Goal: Task Accomplishment & Management: Complete application form

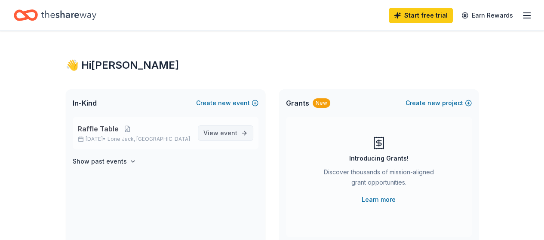
click at [230, 135] on span "event" at bounding box center [228, 132] width 17 height 7
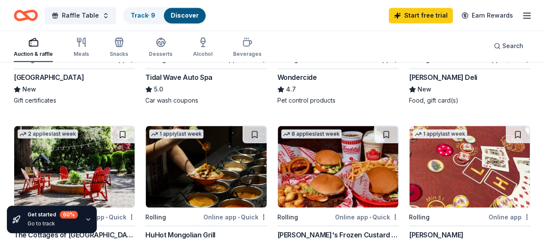
scroll to position [602, 0]
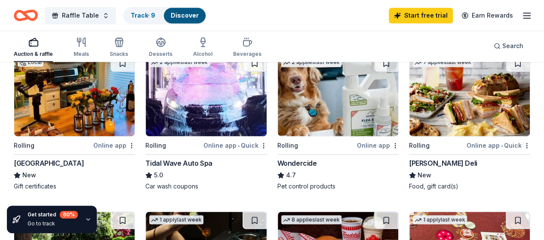
click at [409, 160] on div "McAlister's Deli" at bounding box center [443, 163] width 68 height 10
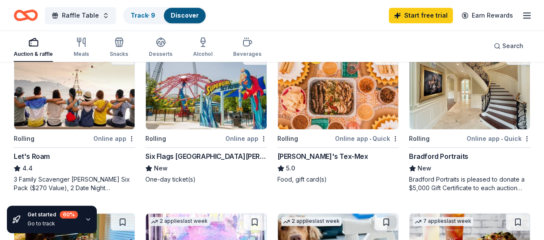
scroll to position [430, 0]
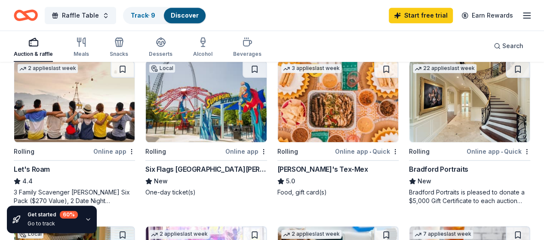
click at [409, 127] on img at bounding box center [469, 102] width 120 height 82
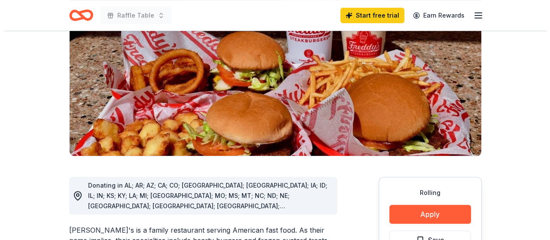
scroll to position [215, 0]
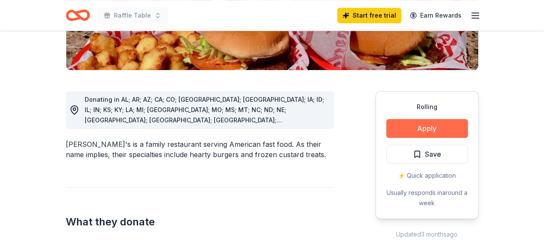
click at [430, 119] on button "Apply" at bounding box center [427, 128] width 82 height 19
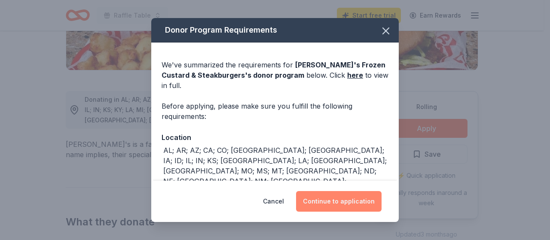
click at [334, 204] on button "Continue to application" at bounding box center [339, 201] width 86 height 21
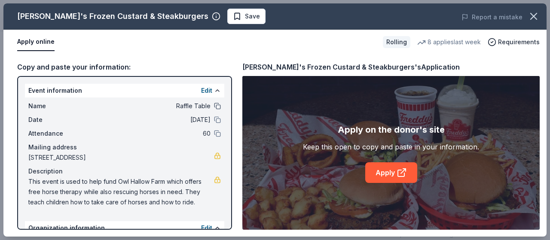
click at [214, 107] on button at bounding box center [217, 106] width 7 height 7
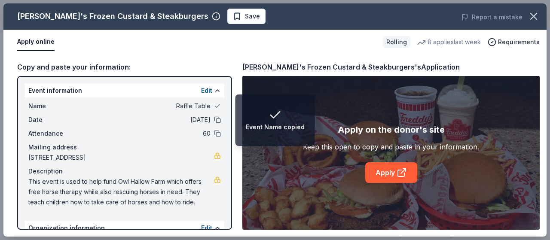
click at [214, 119] on button at bounding box center [217, 119] width 7 height 7
click at [214, 131] on button at bounding box center [217, 133] width 7 height 7
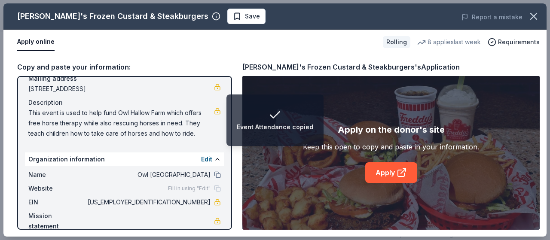
scroll to position [82, 0]
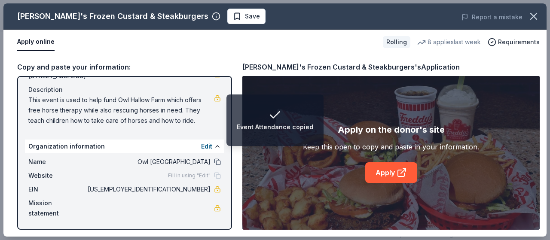
click at [214, 159] on button at bounding box center [217, 162] width 7 height 7
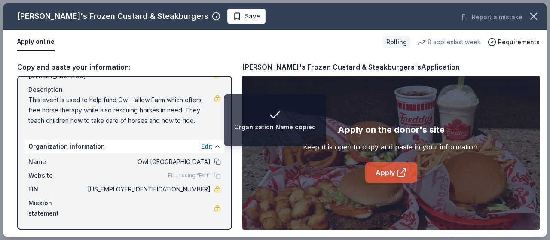
click at [393, 175] on link "Apply" at bounding box center [391, 172] width 52 height 21
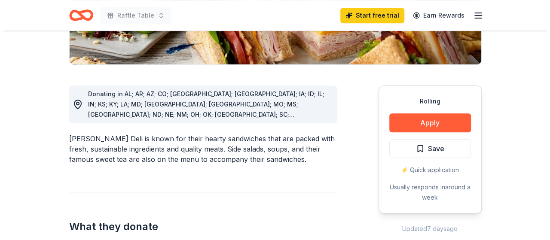
scroll to position [215, 0]
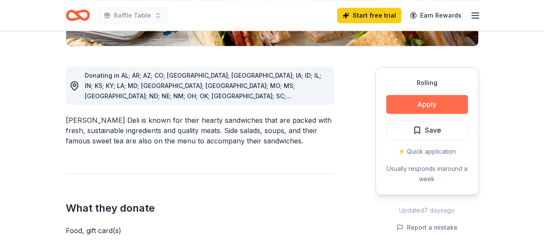
click at [429, 102] on button "Apply" at bounding box center [427, 104] width 82 height 19
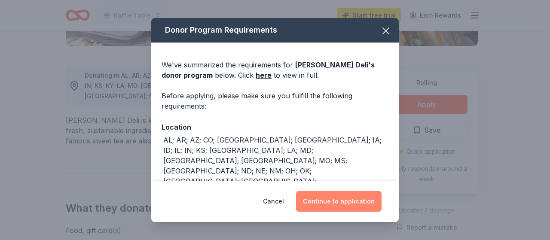
click at [344, 205] on button "Continue to application" at bounding box center [339, 201] width 86 height 21
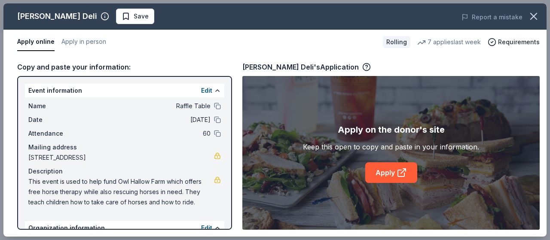
drag, startPoint x: 208, startPoint y: 106, endPoint x: 211, endPoint y: 110, distance: 5.2
click at [214, 108] on button at bounding box center [217, 106] width 7 height 7
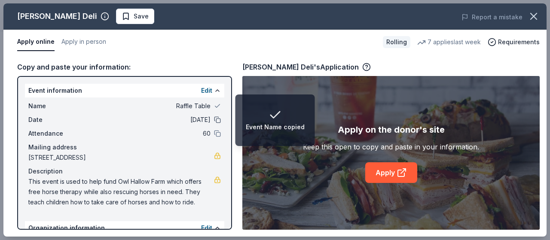
click at [214, 121] on button at bounding box center [217, 119] width 7 height 7
click at [214, 131] on button at bounding box center [217, 133] width 7 height 7
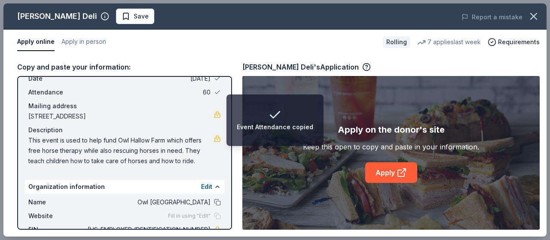
scroll to position [82, 0]
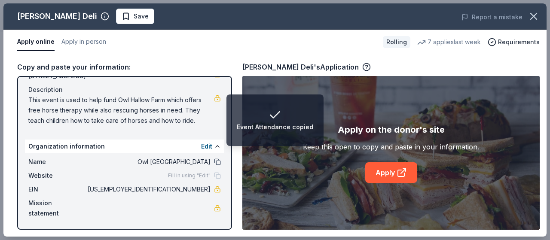
click at [214, 162] on button at bounding box center [217, 162] width 7 height 7
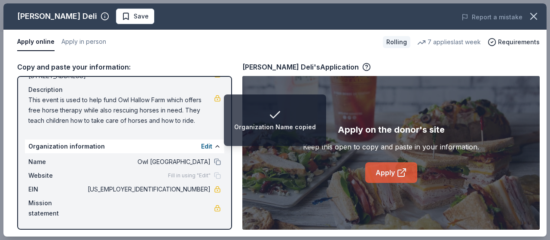
click at [383, 172] on link "Apply" at bounding box center [391, 172] width 52 height 21
click at [197, 56] on div "Copy and paste your information: Event information Edit Name Raffle Table Date …" at bounding box center [274, 146] width 543 height 182
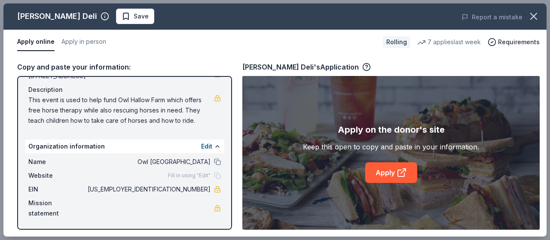
scroll to position [0, 0]
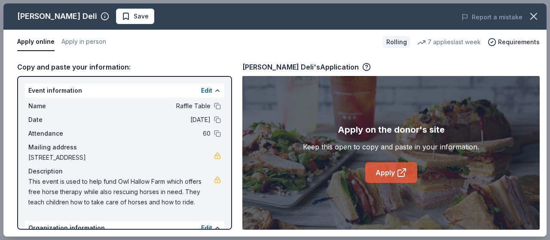
click at [384, 176] on link "Apply" at bounding box center [391, 172] width 52 height 21
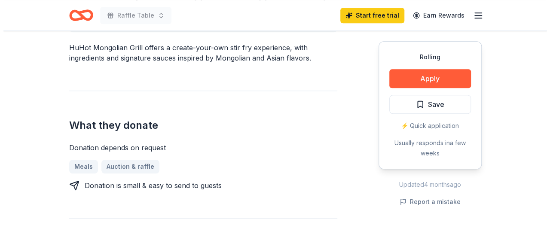
scroll to position [301, 0]
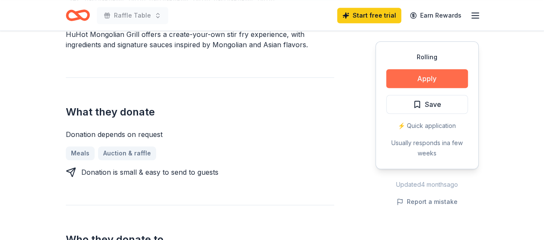
click at [428, 82] on button "Apply" at bounding box center [427, 78] width 82 height 19
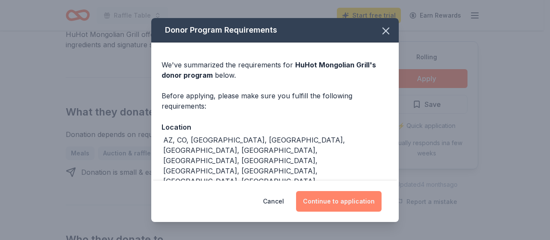
click at [366, 199] on button "Continue to application" at bounding box center [339, 201] width 86 height 21
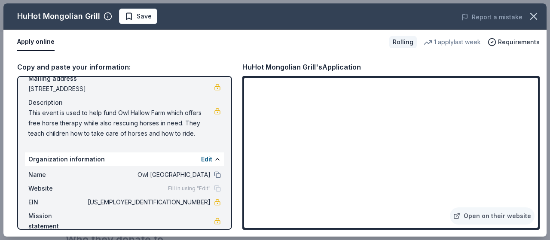
scroll to position [82, 0]
